Goal: Navigation & Orientation: Find specific page/section

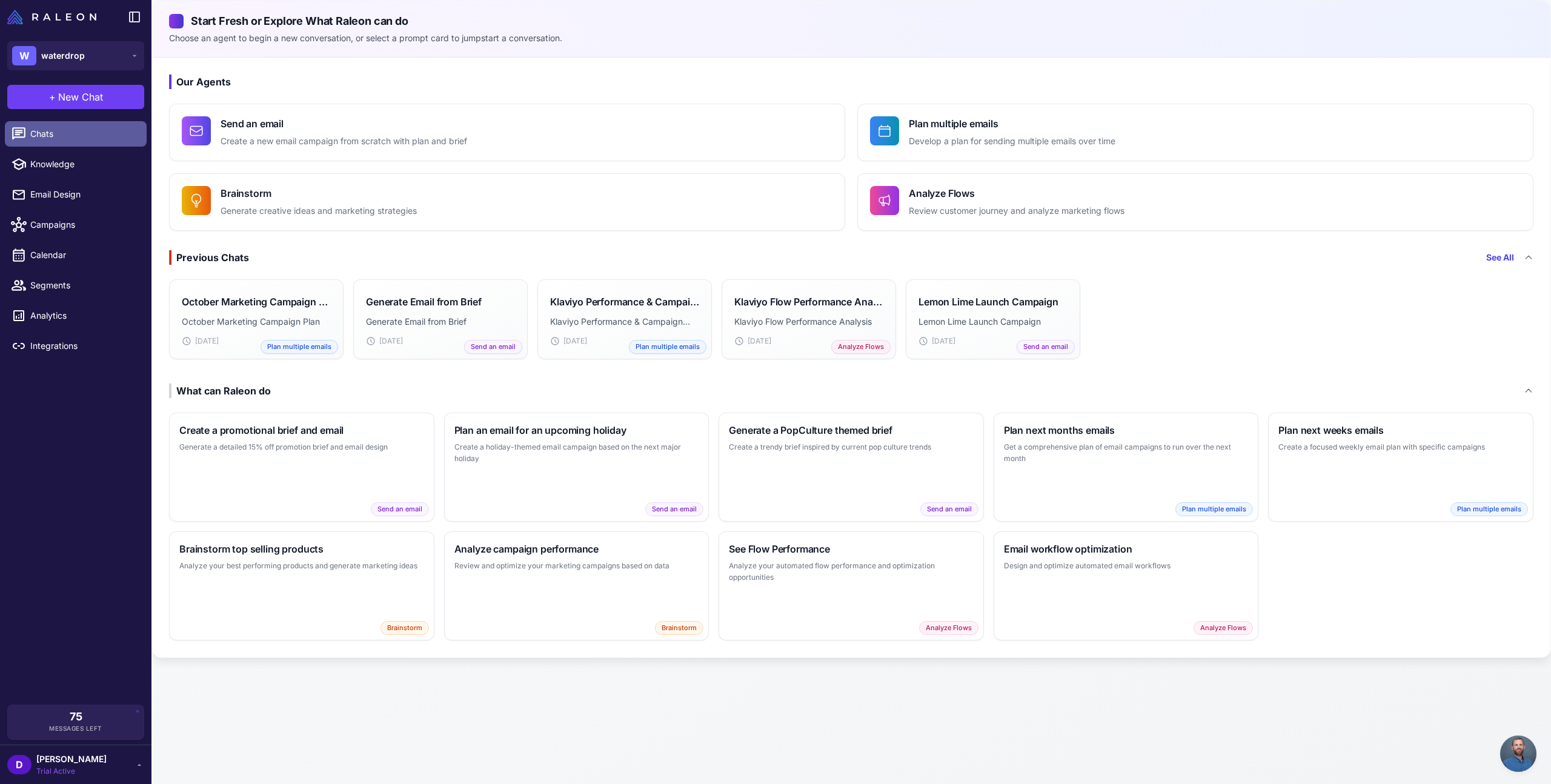
click at [78, 130] on span "Chats" at bounding box center [83, 134] width 106 height 13
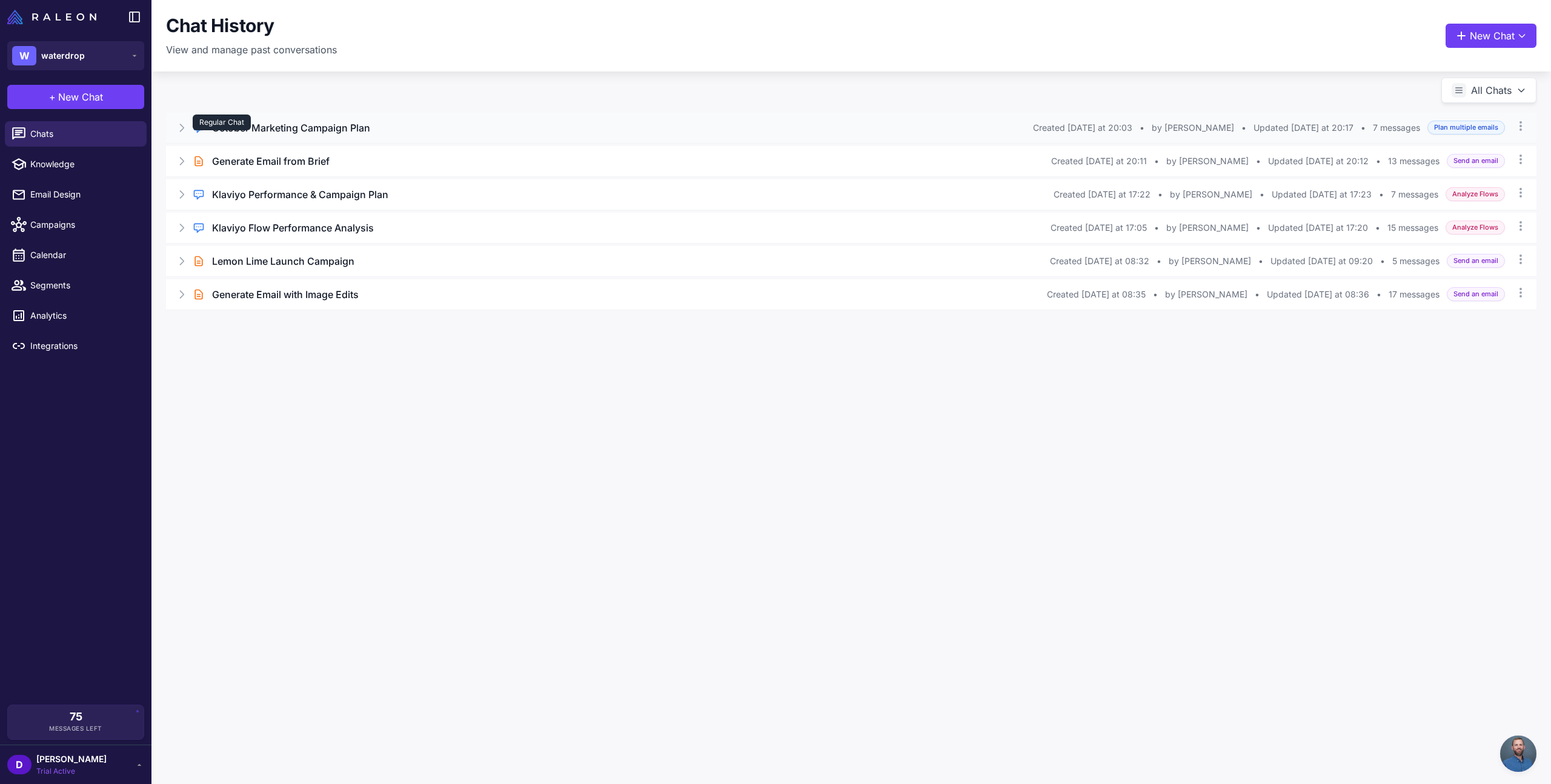
click at [228, 130] on div "Regular Chat" at bounding box center [221, 122] width 58 height 16
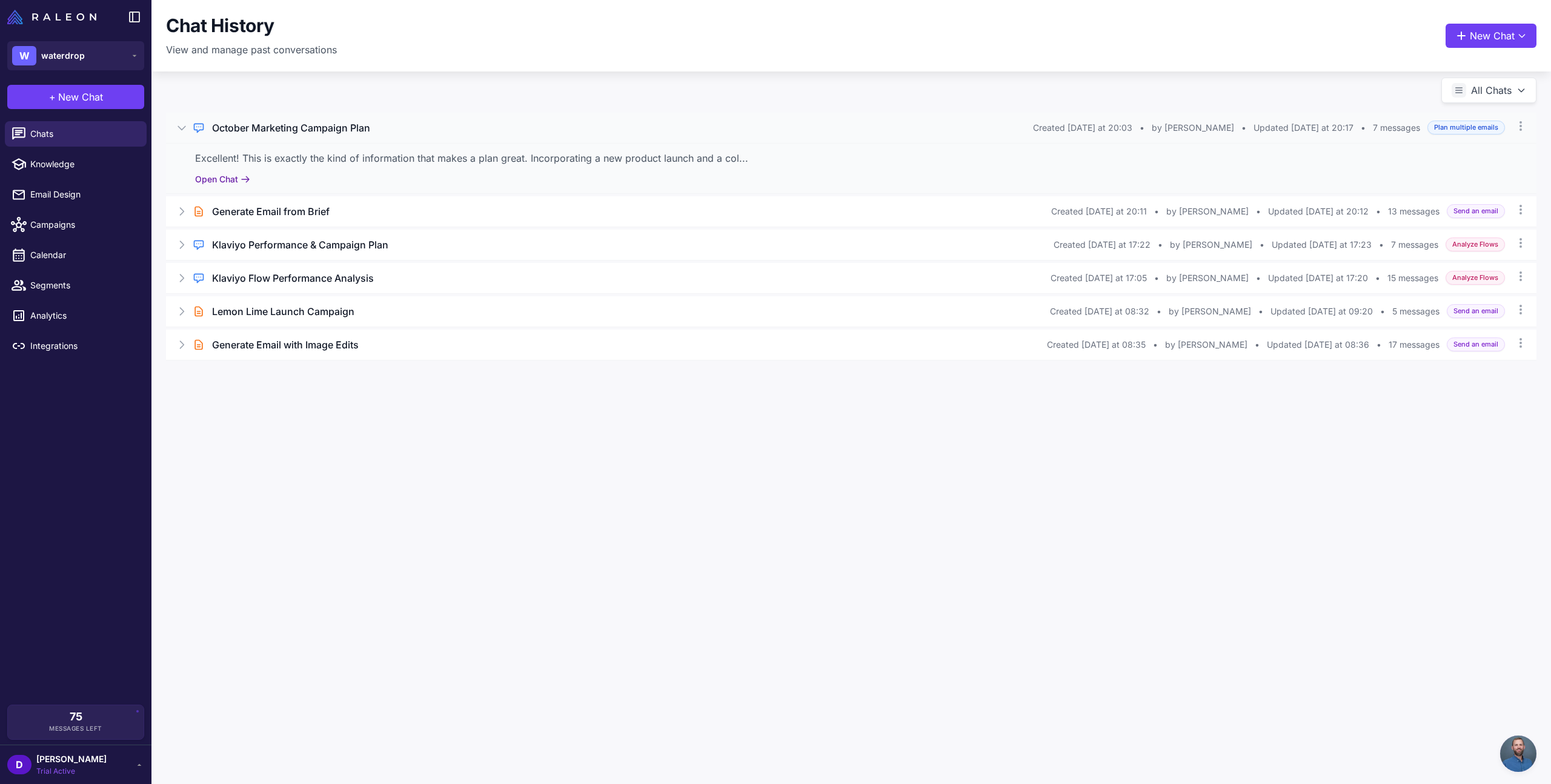
click at [220, 177] on button "Open Chat" at bounding box center [222, 179] width 55 height 13
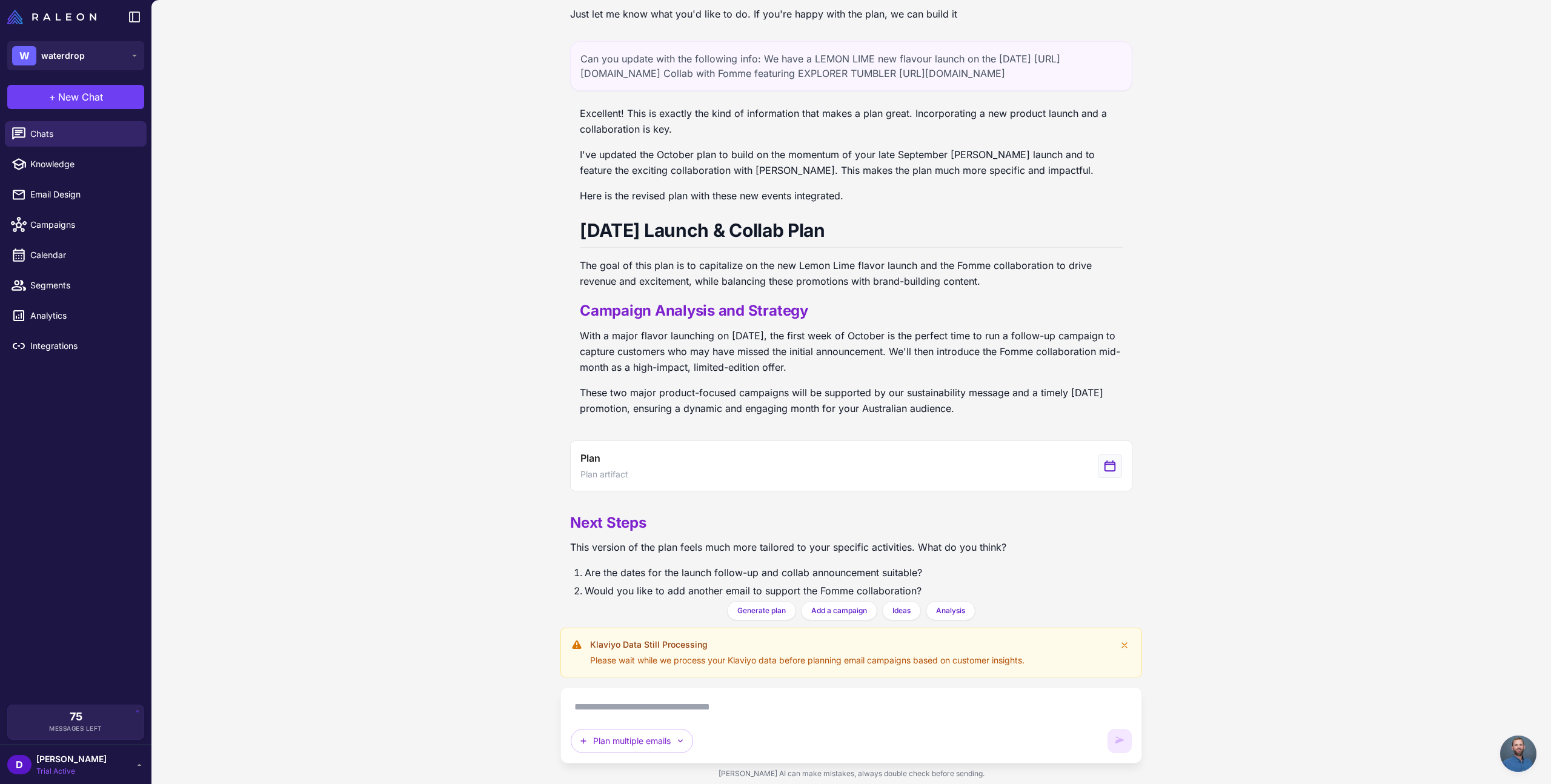
scroll to position [140, 0]
click at [91, 761] on span "[PERSON_NAME]" at bounding box center [71, 758] width 71 height 13
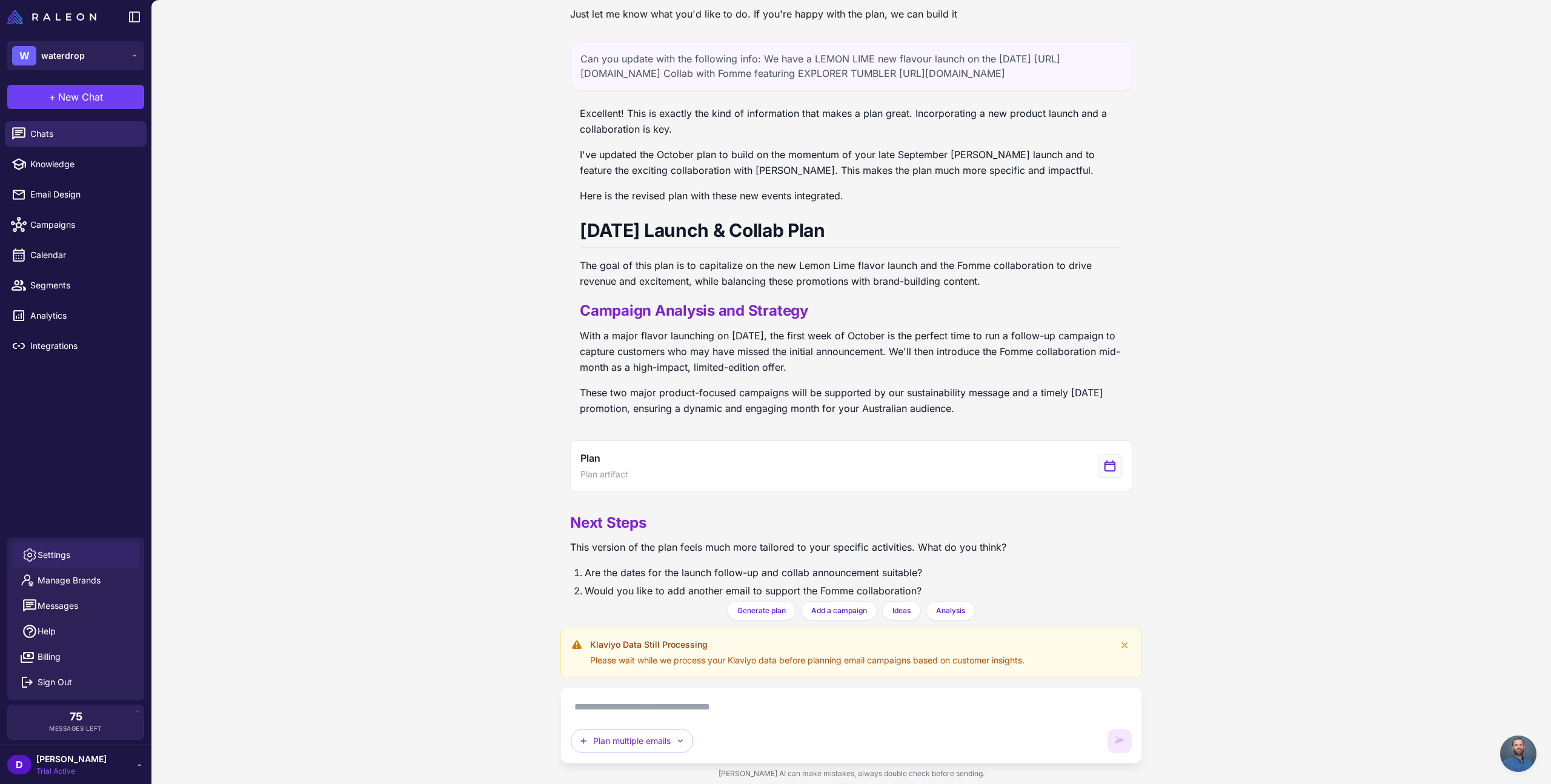
click at [61, 558] on span "Settings" at bounding box center [54, 554] width 33 height 13
